Goal: Task Accomplishment & Management: Complete application form

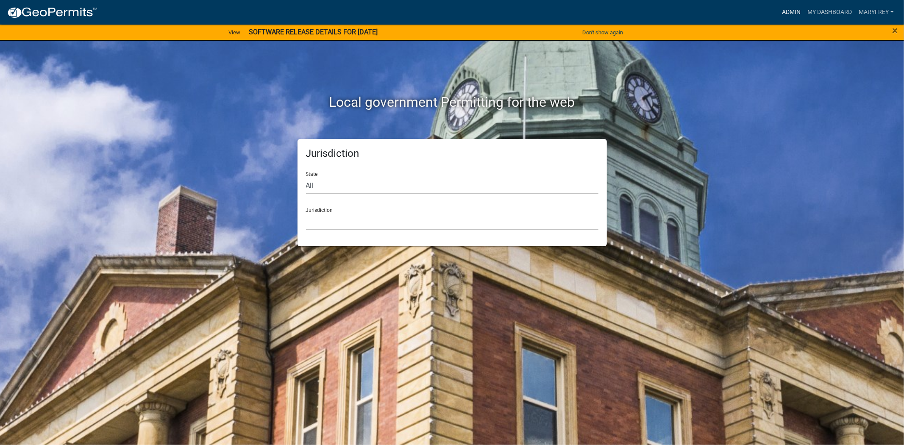
click at [788, 7] on link "Admin" at bounding box center [791, 12] width 25 height 16
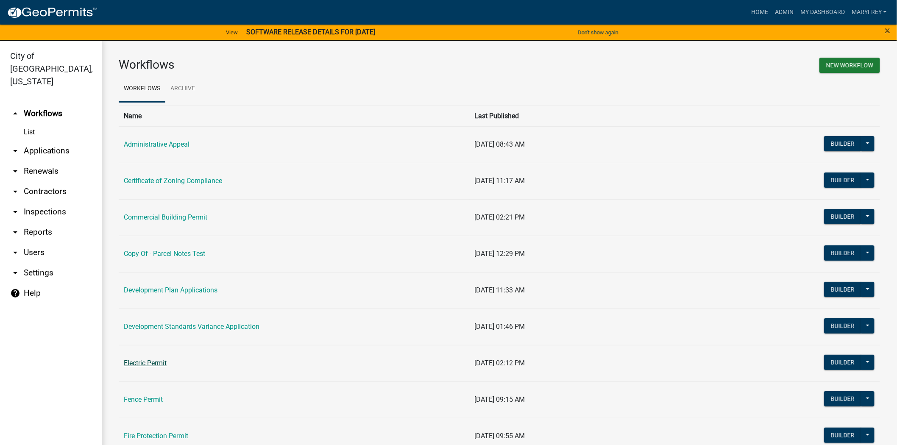
click at [145, 365] on link "Electric Permit" at bounding box center [145, 363] width 43 height 8
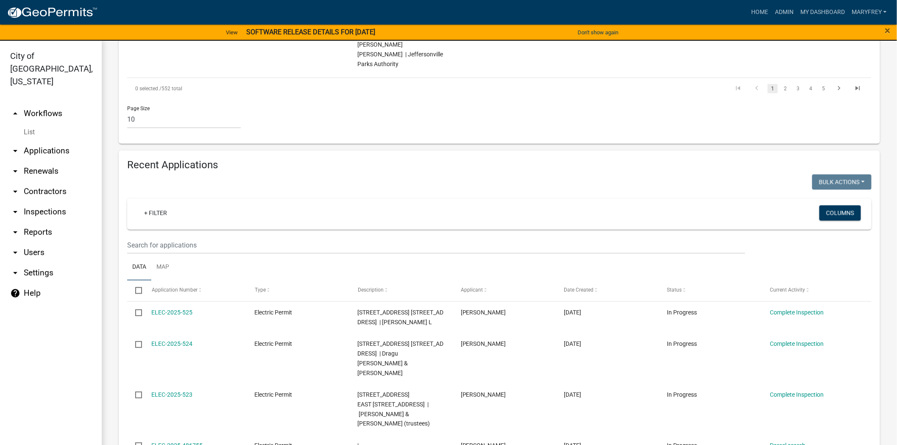
scroll to position [687, 0]
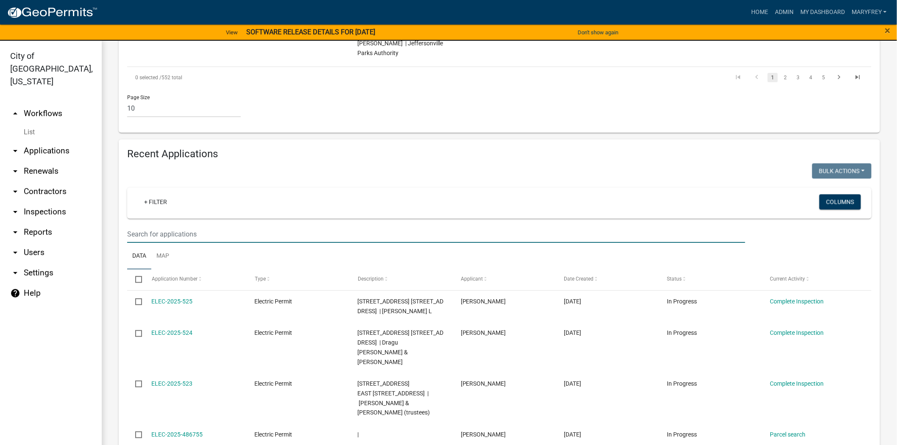
drag, startPoint x: 129, startPoint y: 156, endPoint x: 130, endPoint y: 163, distance: 7.2
click at [129, 226] on input "text" at bounding box center [436, 234] width 618 height 17
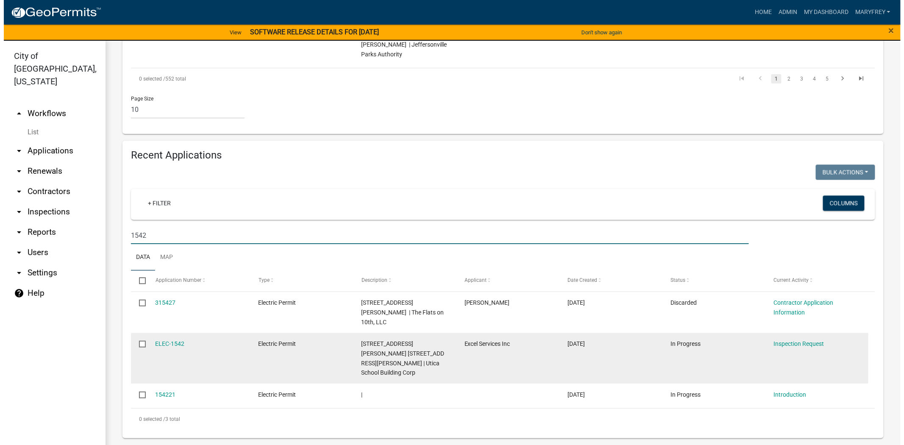
scroll to position [599, 0]
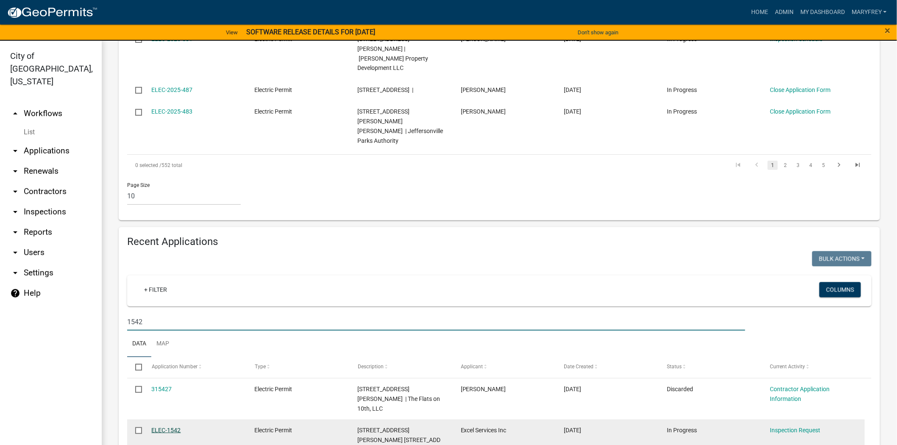
type input "1542"
click at [170, 427] on link "ELEC-1542" at bounding box center [166, 430] width 29 height 7
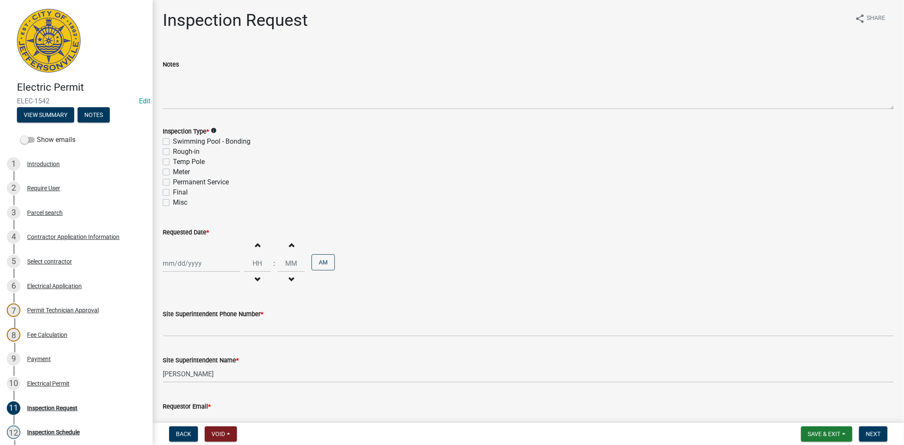
click at [173, 153] on label "Rough-in" at bounding box center [186, 152] width 27 height 10
click at [173, 152] on input "Rough-in" at bounding box center [176, 150] width 6 height 6
checkbox input "true"
checkbox input "false"
checkbox input "true"
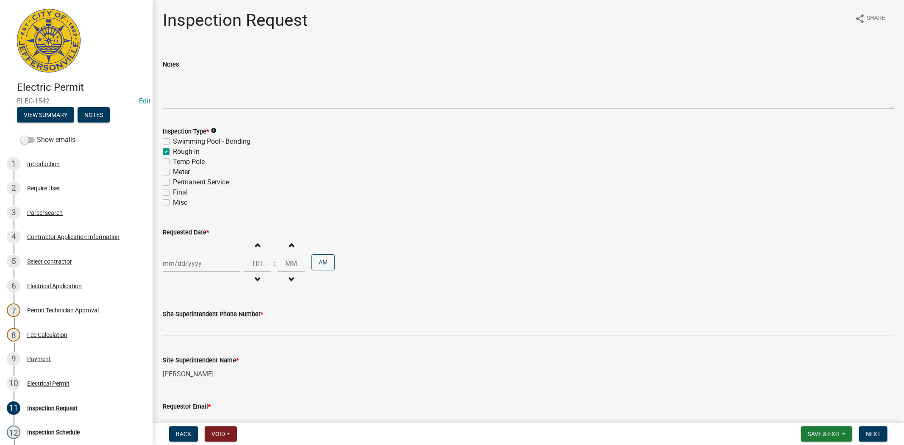
checkbox input "false"
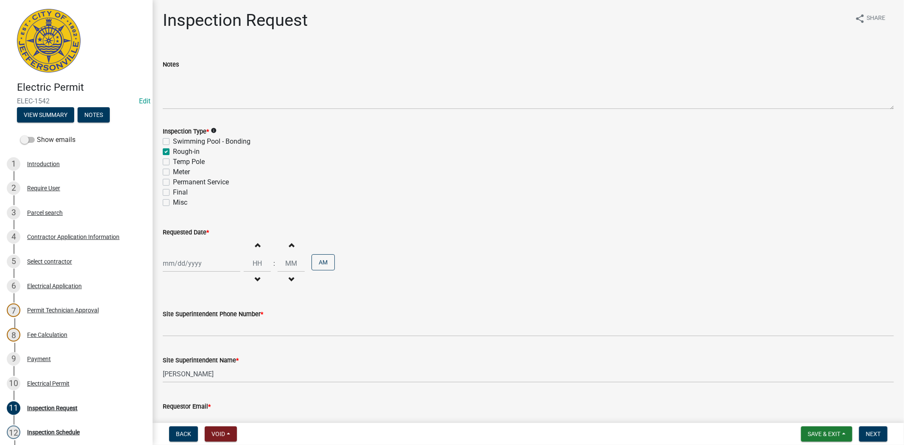
select select "10"
select select "2025"
click at [205, 261] on div "[PERSON_NAME] Feb Mar Apr [PERSON_NAME][DATE] Oct Nov [DATE] 1526 1527 1528 152…" at bounding box center [202, 263] width 78 height 17
click at [198, 320] on div "8" at bounding box center [199, 322] width 14 height 14
type input "[DATE]"
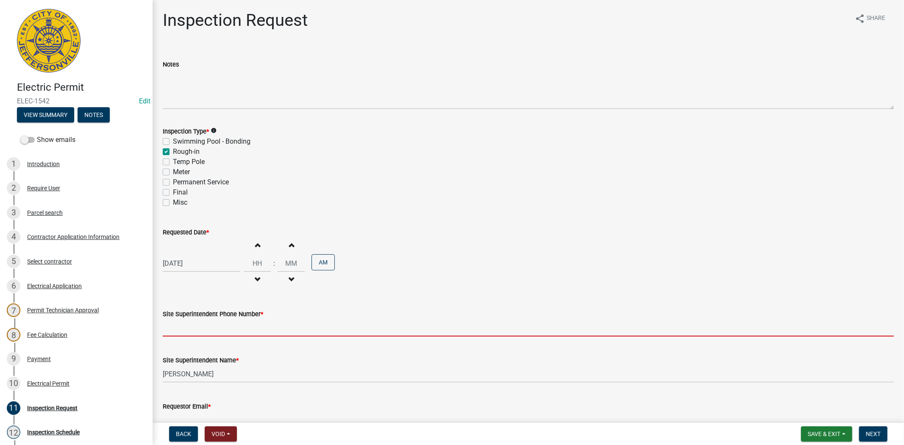
click at [198, 332] on input "Site Superintendent Phone Number *" at bounding box center [528, 327] width 731 height 17
type input "812.285.6414"
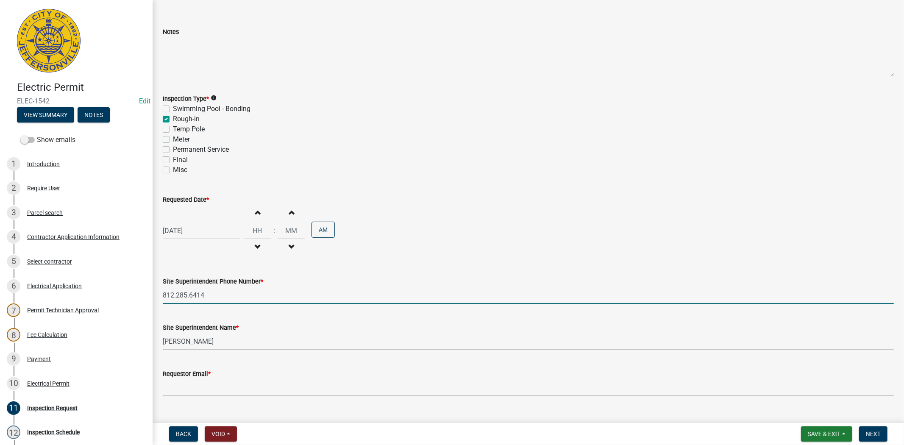
scroll to position [49, 0]
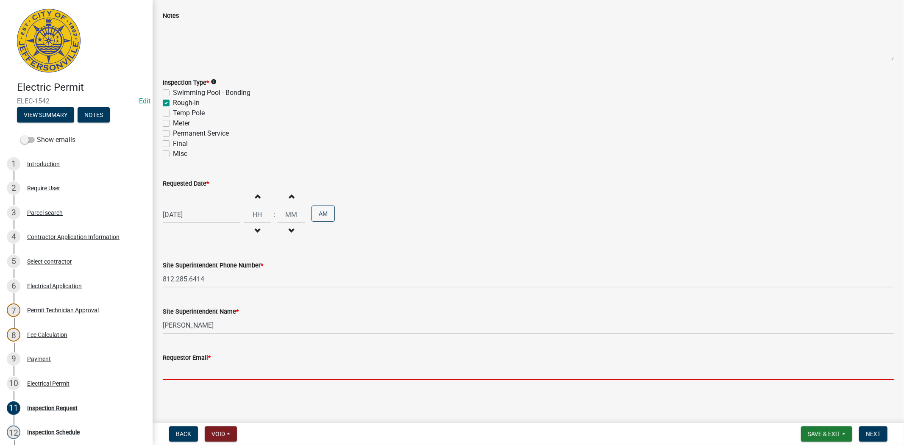
click at [173, 373] on input "Requestor Email *" at bounding box center [528, 371] width 731 height 17
type input "[EMAIL_ADDRESS][DOMAIN_NAME]"
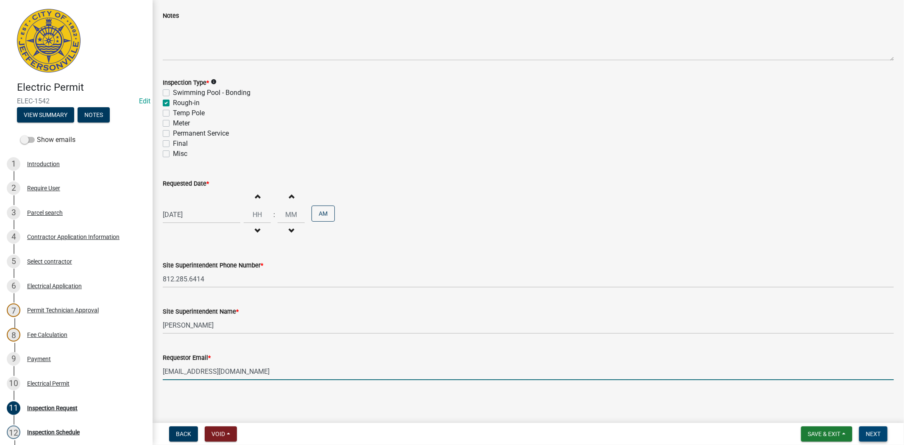
click at [872, 431] on span "Next" at bounding box center [873, 434] width 15 height 7
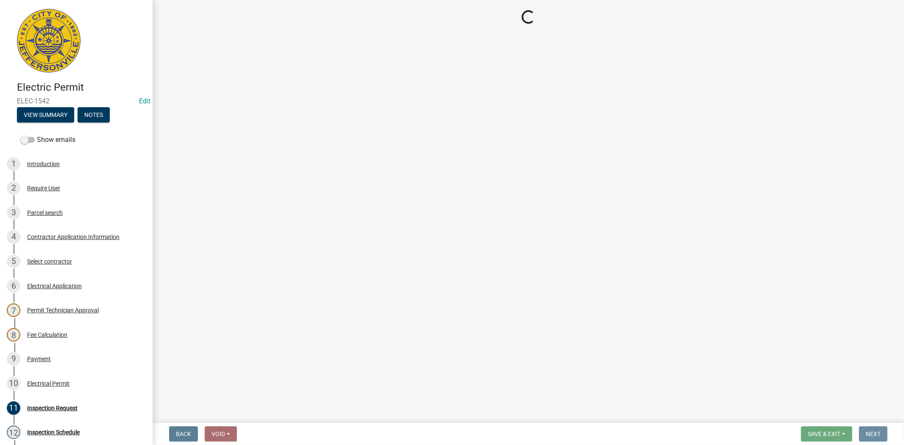
scroll to position [0, 0]
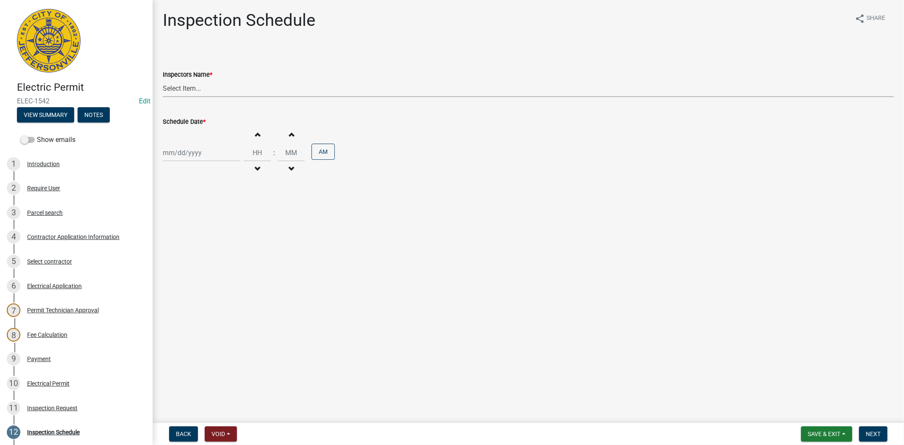
click at [216, 86] on select "Select Item... [PERSON_NAME] ([PERSON_NAME]) [PERSON_NAME] ([PERSON_NAME]) mkru…" at bounding box center [528, 88] width 731 height 17
select select "36a8b8f0-2ef8-43e9-ae06-718f51af8d36"
click at [163, 80] on select "Select Item... [PERSON_NAME] ([PERSON_NAME]) [PERSON_NAME] ([PERSON_NAME]) mkru…" at bounding box center [528, 88] width 731 height 17
click at [215, 158] on div at bounding box center [202, 152] width 78 height 17
select select "10"
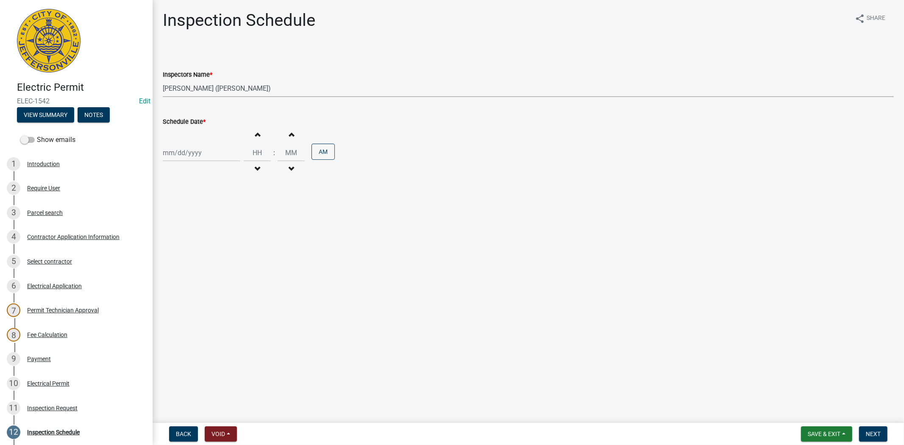
select select "2025"
click at [184, 212] on div "7" at bounding box center [185, 212] width 14 height 14
type input "[DATE]"
click at [218, 151] on div "[DATE]" at bounding box center [202, 152] width 78 height 17
select select "10"
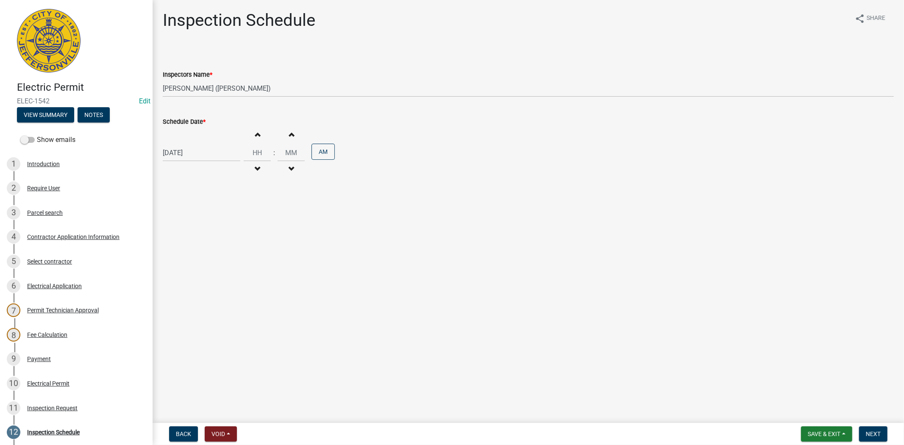
select select "2025"
click at [199, 213] on div "8" at bounding box center [199, 212] width 14 height 14
type input "[DATE]"
click at [884, 438] on button "Next" at bounding box center [873, 433] width 28 height 15
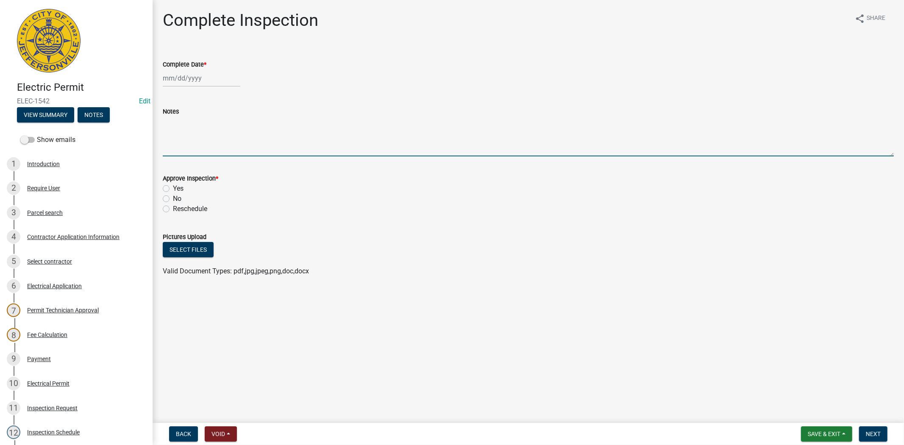
click at [172, 136] on textarea "Notes" at bounding box center [528, 137] width 731 height 40
click at [388, 129] on textarea "grounding for therapy pool, ug conduit and a wall inspection [PERSON_NAME] [PHO…" at bounding box center [528, 137] width 731 height 40
click at [388, 125] on textarea "grounding for therapy pool, ug conduit and a wall inspection [PERSON_NAME] [PHO…" at bounding box center [528, 137] width 731 height 40
click at [344, 120] on textarea "grounding for therapy pool, ug conduit and a wall inspection [PERSON_NAME] [PHO…" at bounding box center [528, 137] width 731 height 40
type textarea "grounding for therapy pool, ug conduit and a wall inspection [PERSON_NAME] [PHO…"
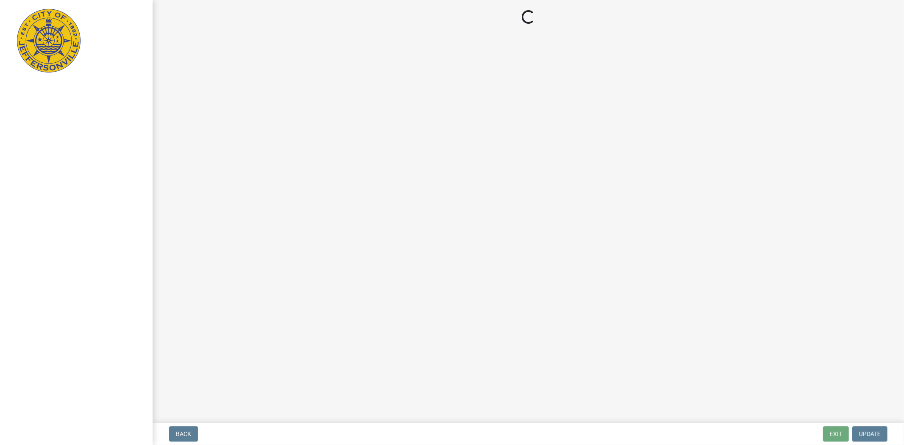
select select "3: 3"
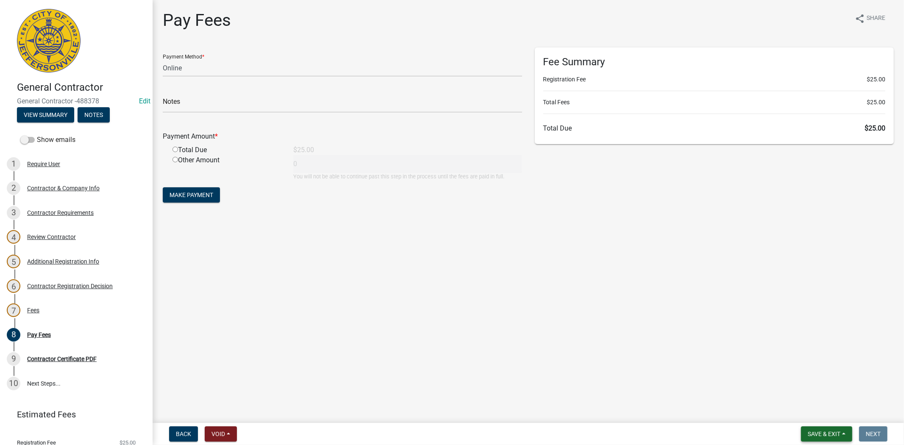
drag, startPoint x: 827, startPoint y: 437, endPoint x: 825, endPoint y: 433, distance: 4.6
click at [827, 437] on button "Save & Exit" at bounding box center [826, 433] width 51 height 15
click at [820, 420] on button "Save & Exit" at bounding box center [819, 412] width 68 height 20
